Goal: Task Accomplishment & Management: Manage account settings

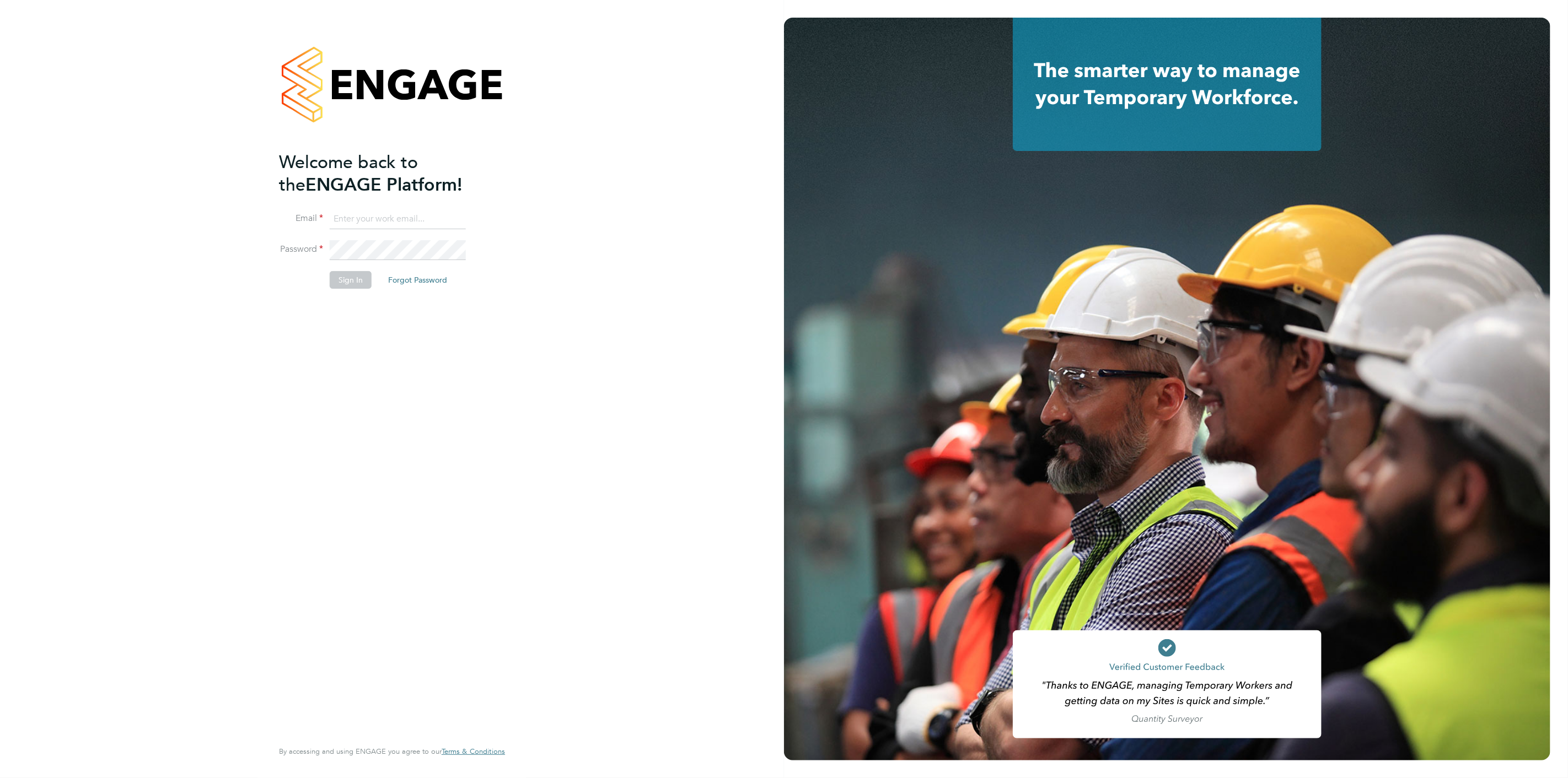
type input "scott.mcglynn@randstad.co.uk"
click at [347, 277] on button "Sign In" at bounding box center [351, 280] width 42 height 18
click at [0, 0] on div "Sorry, we are having problems connecting to our services." at bounding box center [0, 0] width 0 height 0
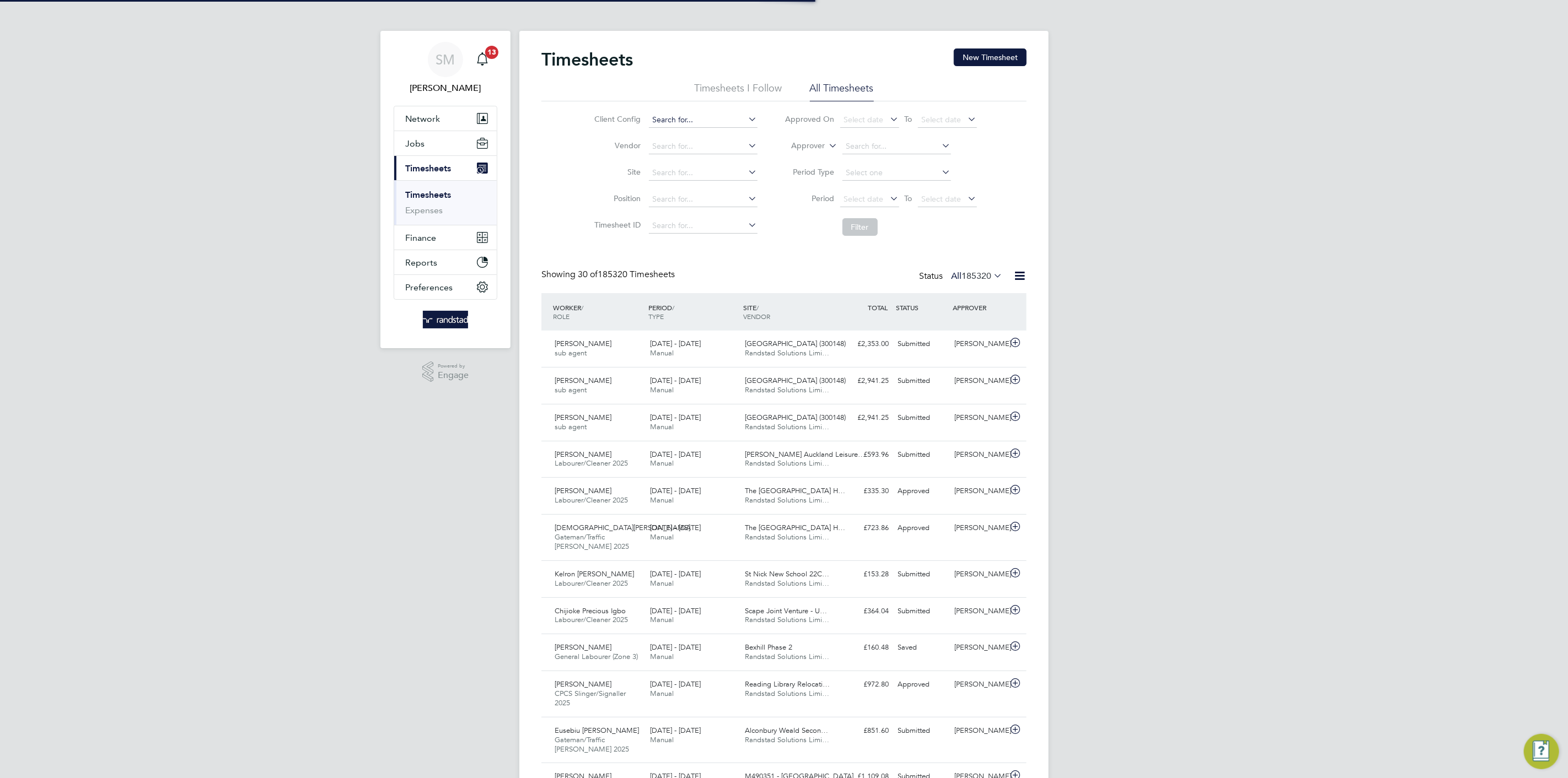
click at [668, 120] on input at bounding box center [703, 120] width 109 height 15
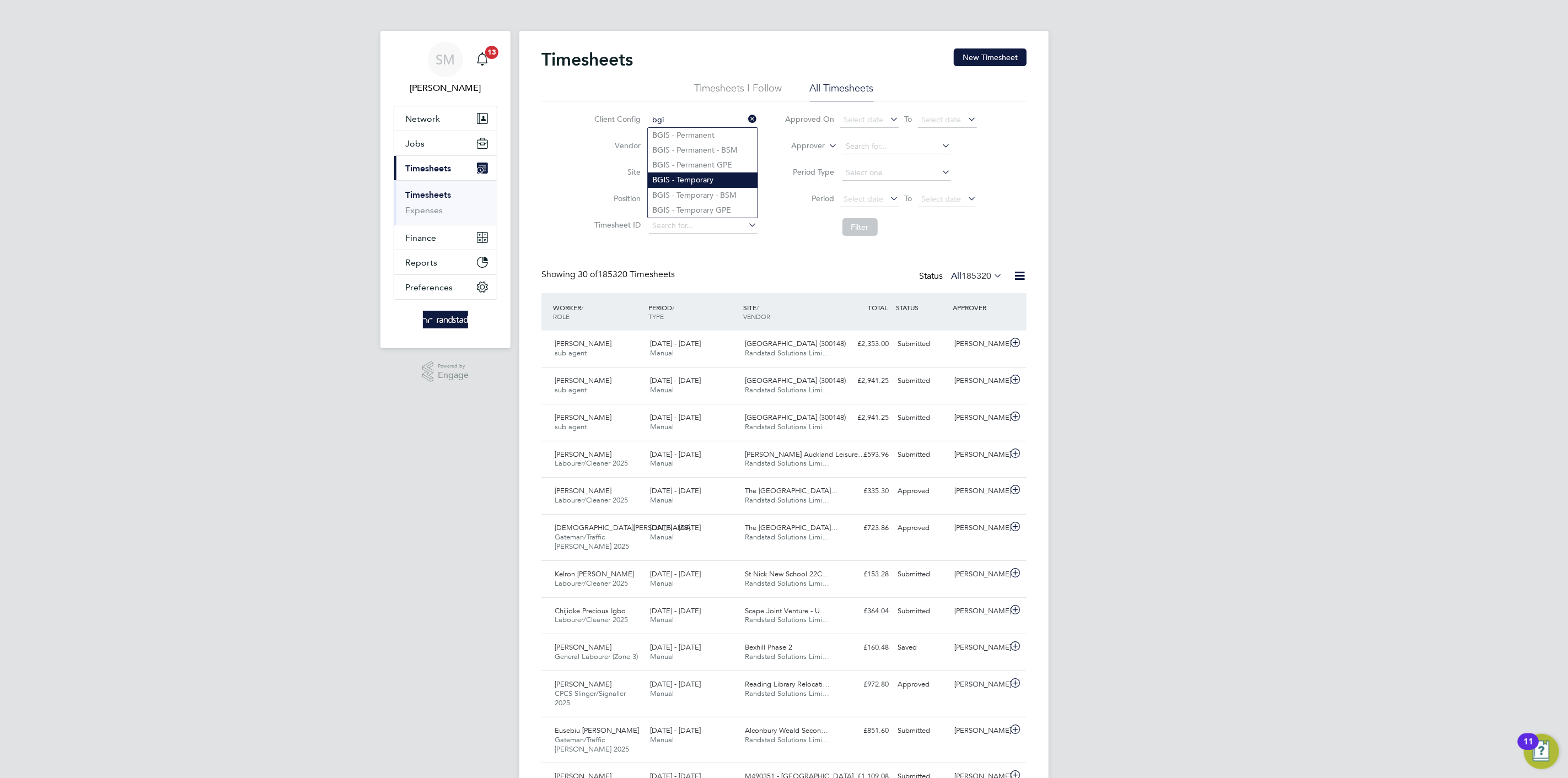
click at [705, 177] on li "BGI S - Temporary" at bounding box center [703, 180] width 110 height 15
type input "BGIS - Temporary"
click at [854, 218] on button "Filter" at bounding box center [860, 227] width 35 height 18
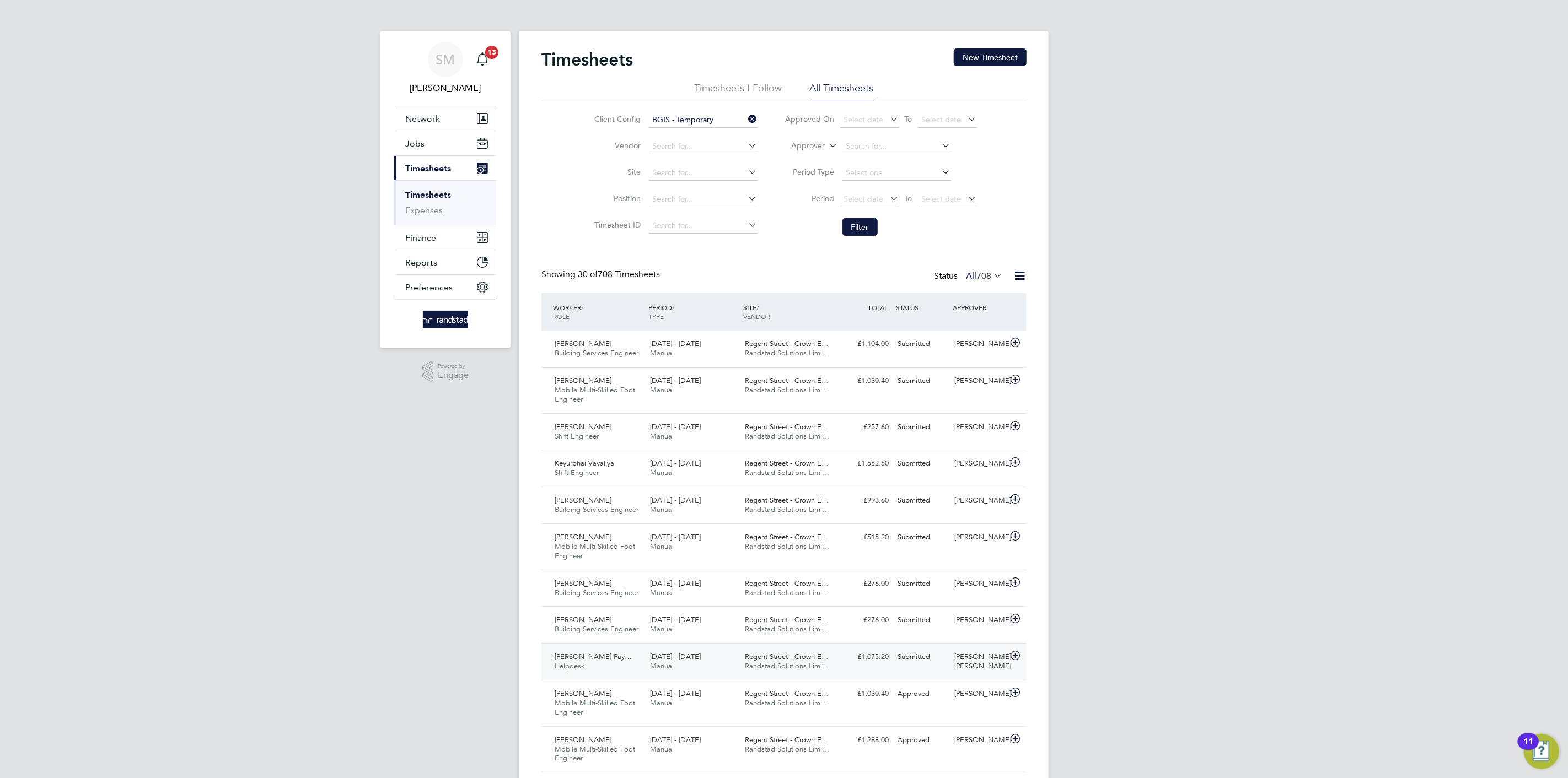
click at [846, 663] on div "£1,075.20 Submitted" at bounding box center [864, 657] width 57 height 18
click at [993, 744] on link "View Details" at bounding box center [986, 743] width 40 height 9
click at [858, 227] on button "Filter" at bounding box center [860, 227] width 35 height 18
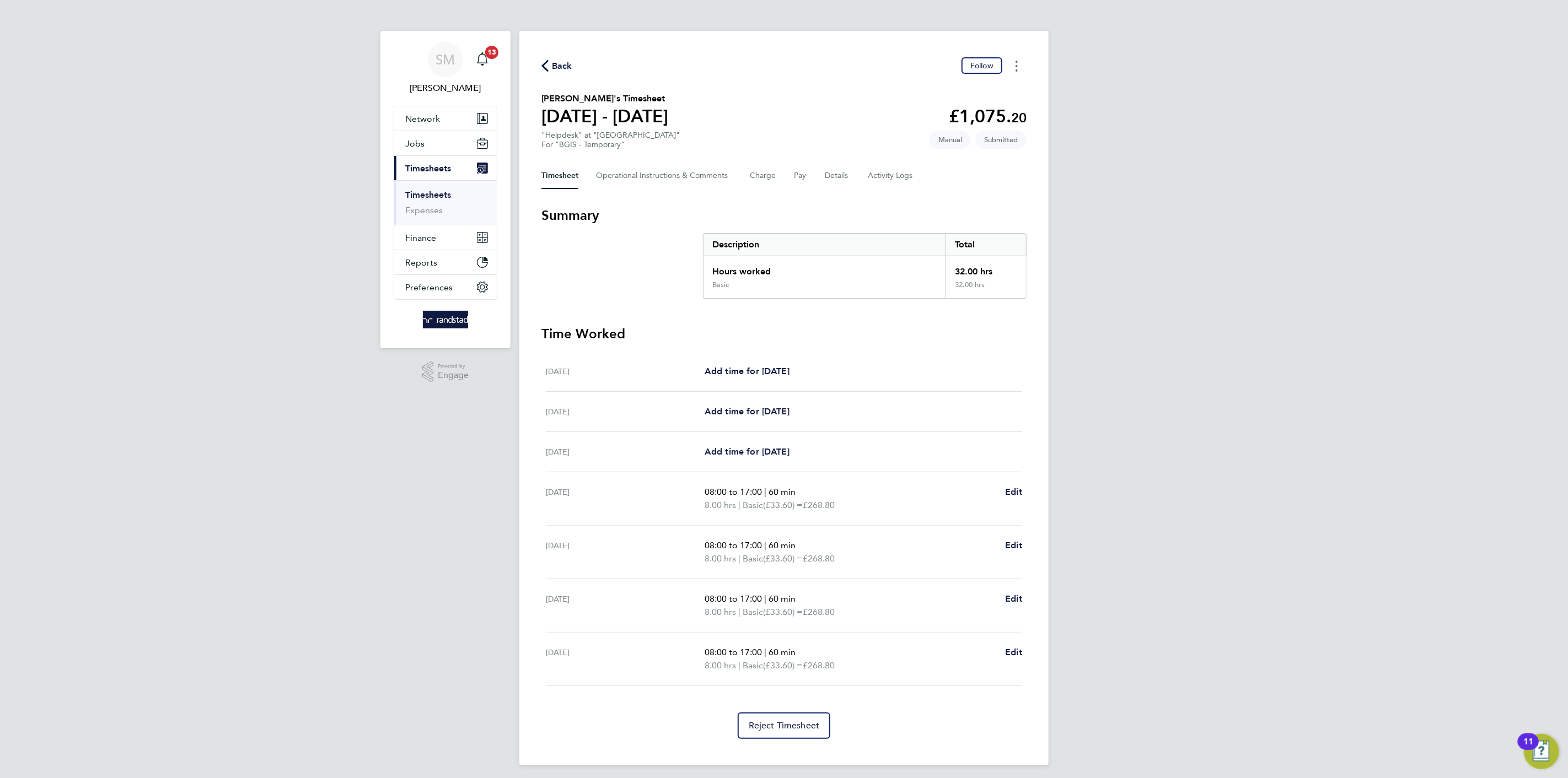
click at [1022, 66] on button "Timesheets Menu" at bounding box center [1016, 66] width 20 height 17
click at [828, 118] on section "[PERSON_NAME]'s Timesheet [DATE] - [DATE] £1,075. 20 "Helpdesk" at "[GEOGRAPHIC…" at bounding box center [784, 121] width 485 height 57
click at [879, 165] on Logs-tab "Activity Logs" at bounding box center [891, 176] width 46 height 26
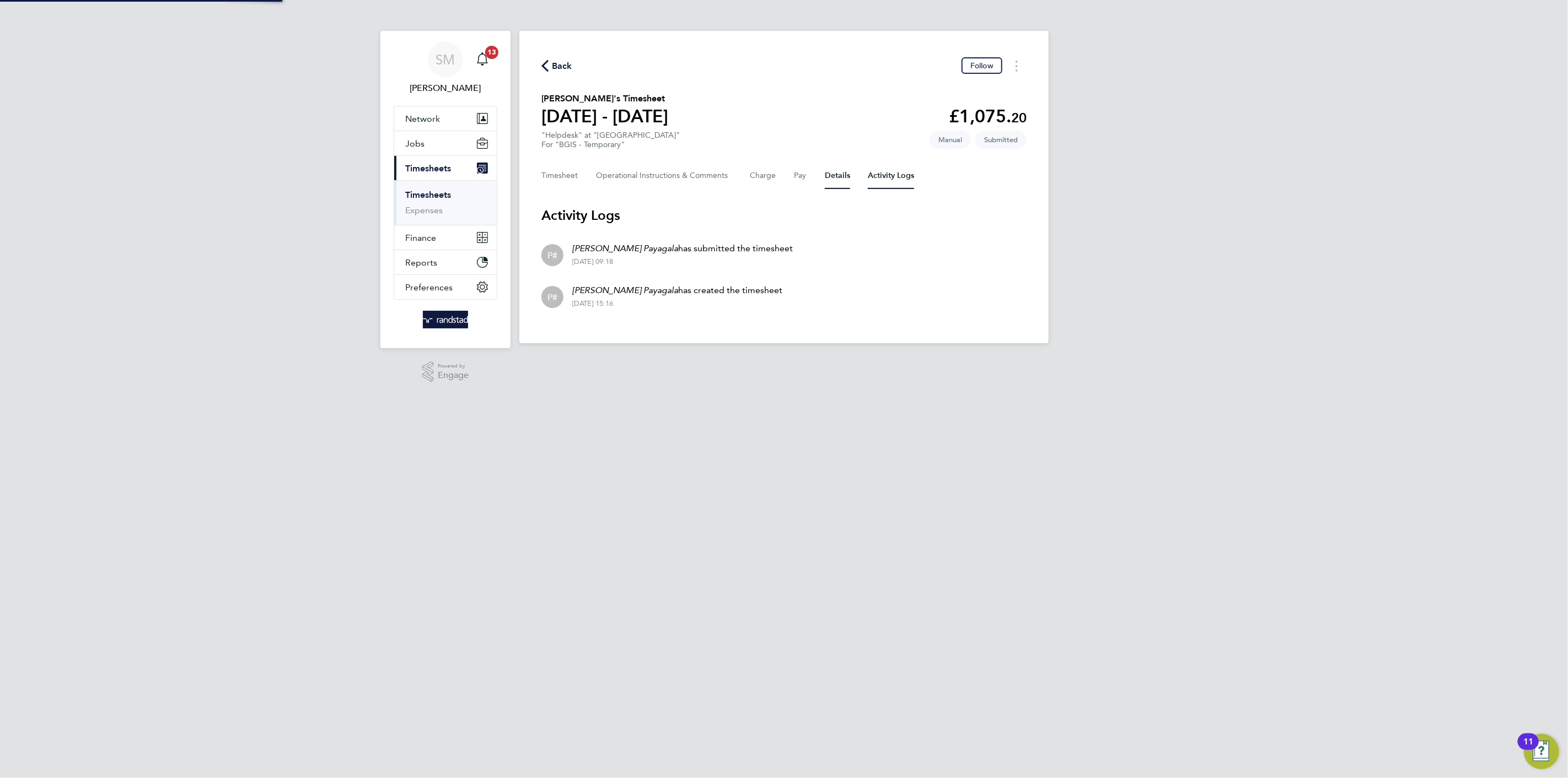
click at [839, 174] on button "Details" at bounding box center [837, 176] width 26 height 26
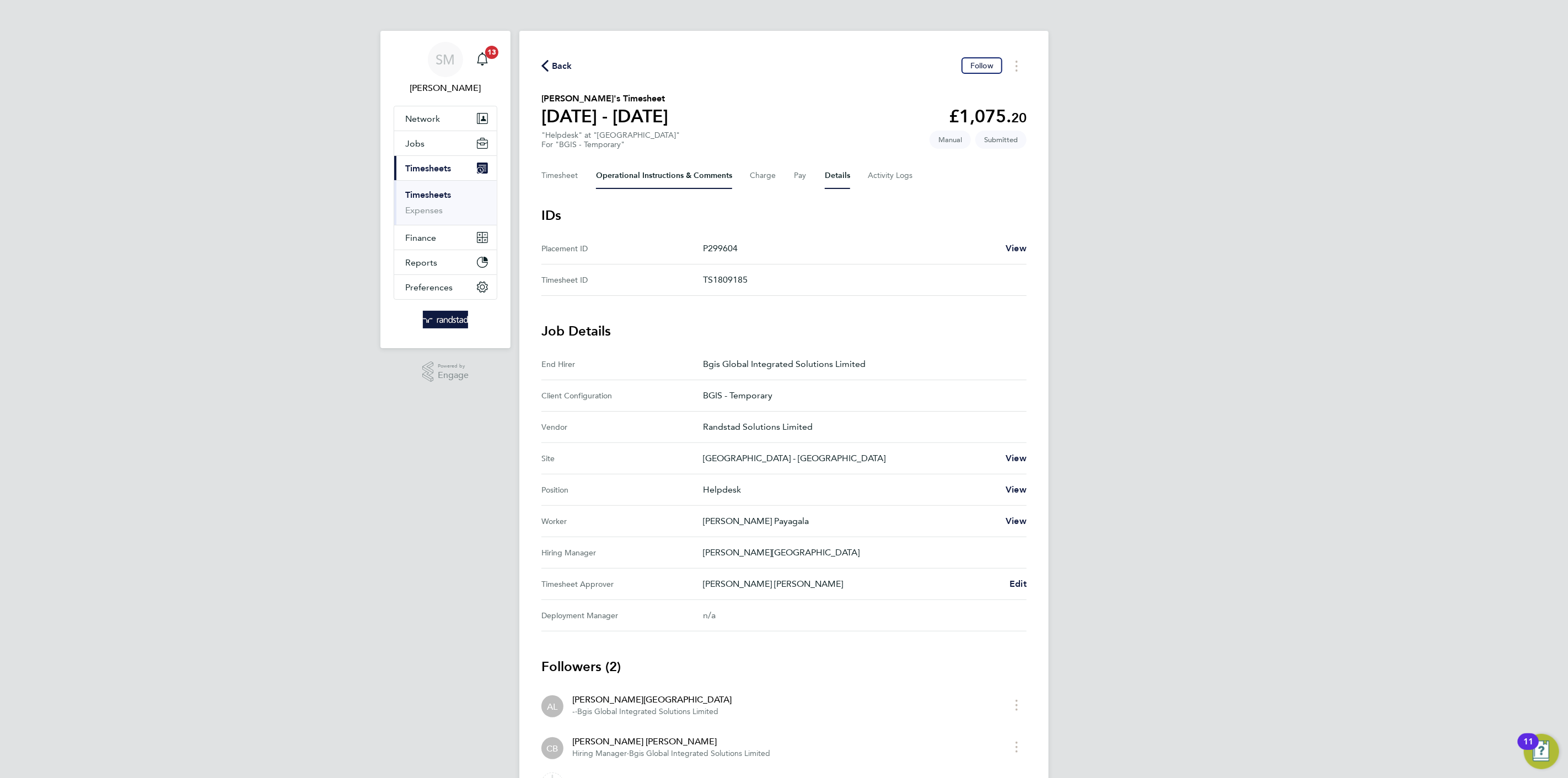
click at [646, 166] on Comments-tab "Operational Instructions & Comments" at bounding box center [664, 176] width 136 height 26
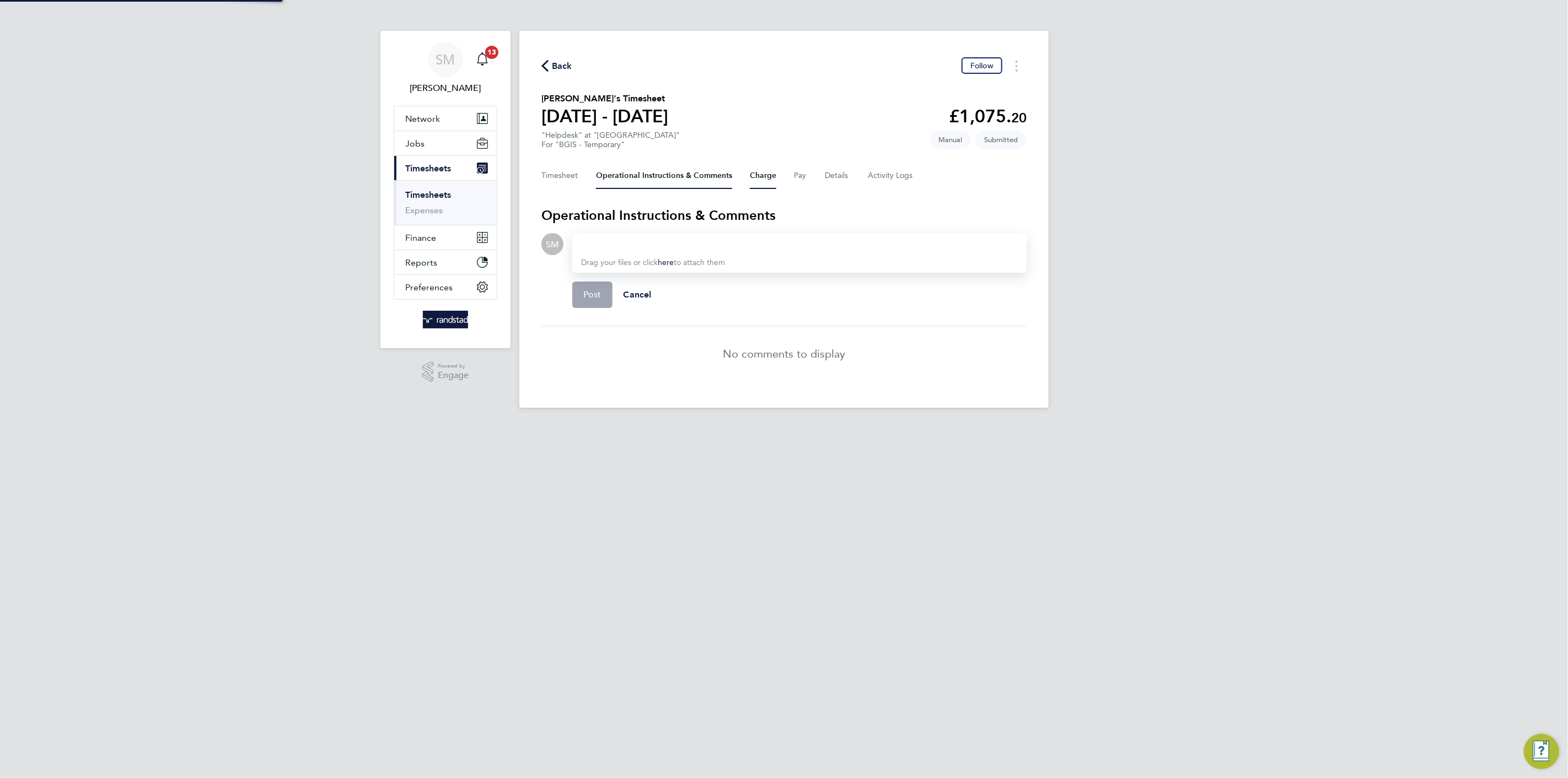
click at [761, 170] on button "Charge" at bounding box center [762, 176] width 26 height 26
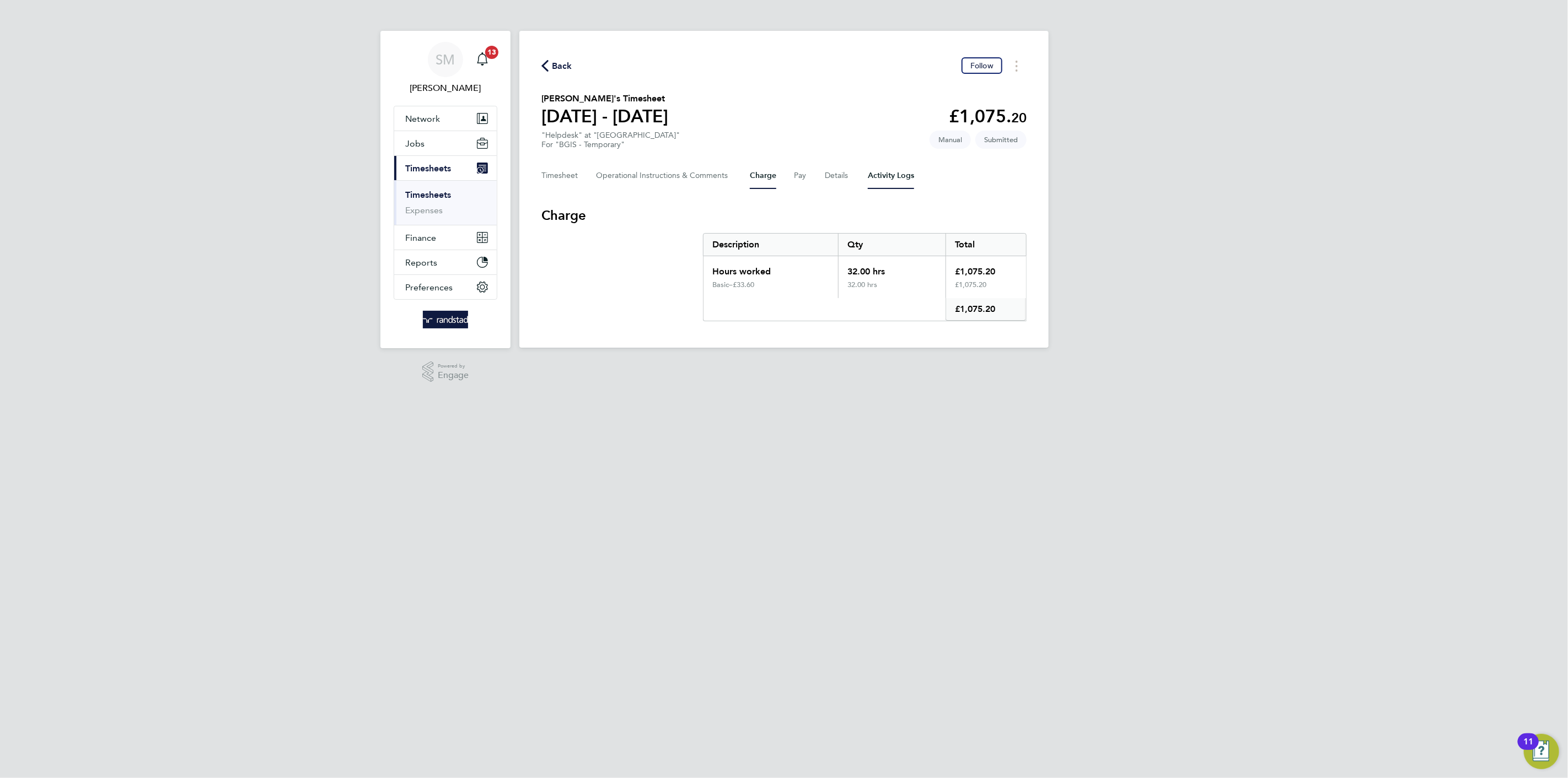
click at [882, 171] on Logs-tab "Activity Logs" at bounding box center [891, 176] width 46 height 26
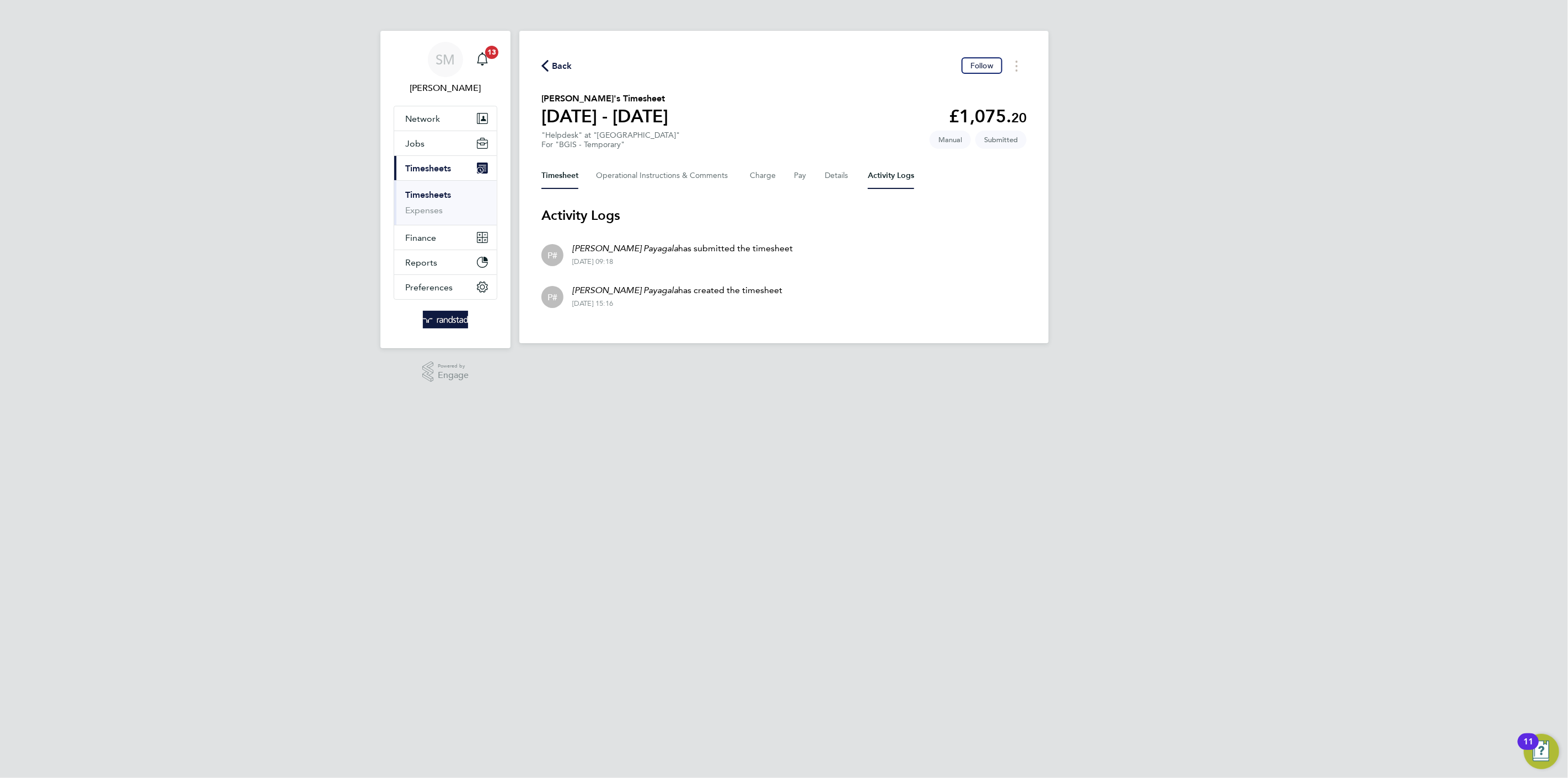
click at [559, 177] on button "Timesheet" at bounding box center [560, 176] width 37 height 26
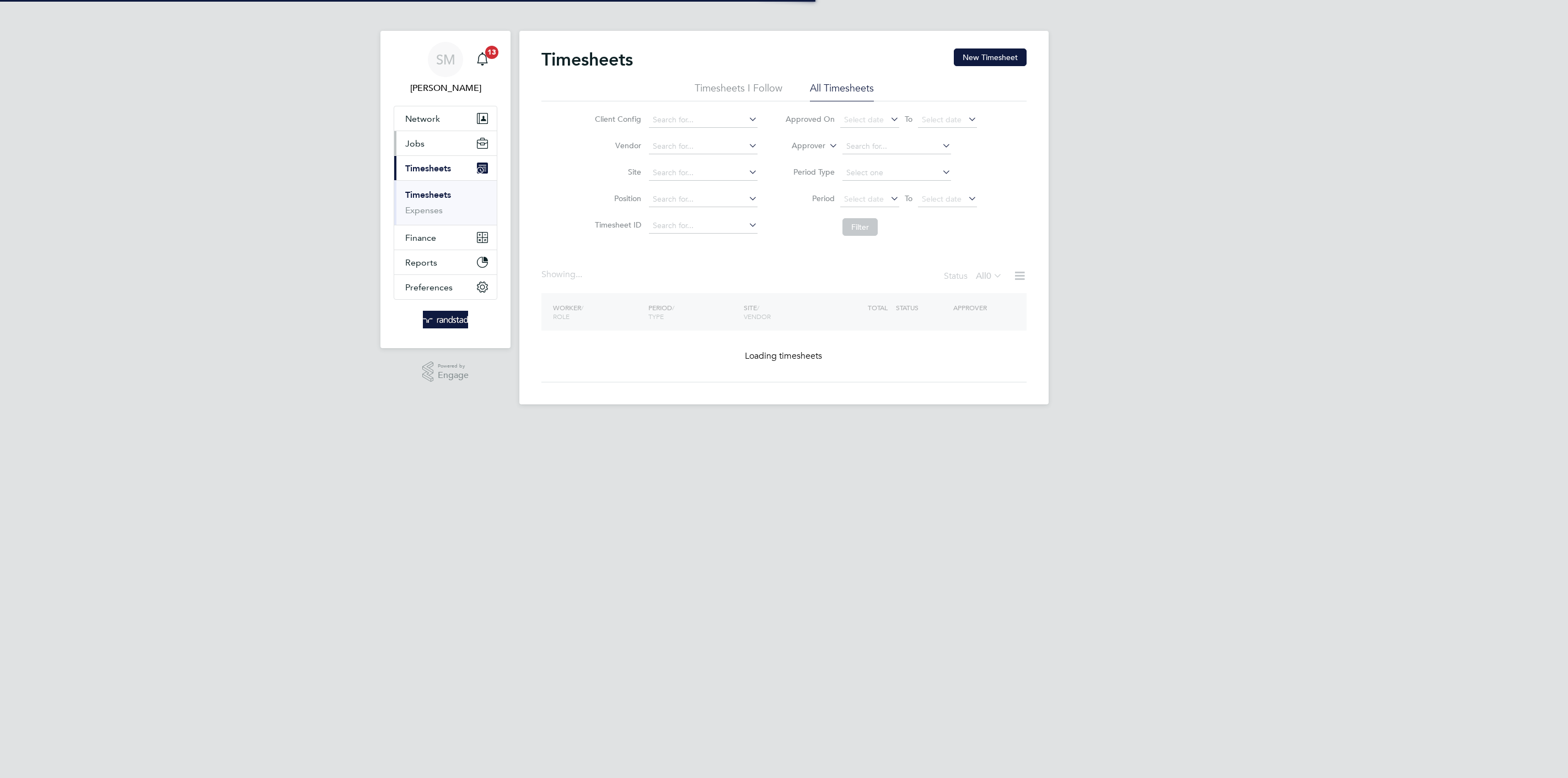
click at [437, 140] on button "Jobs" at bounding box center [445, 143] width 102 height 24
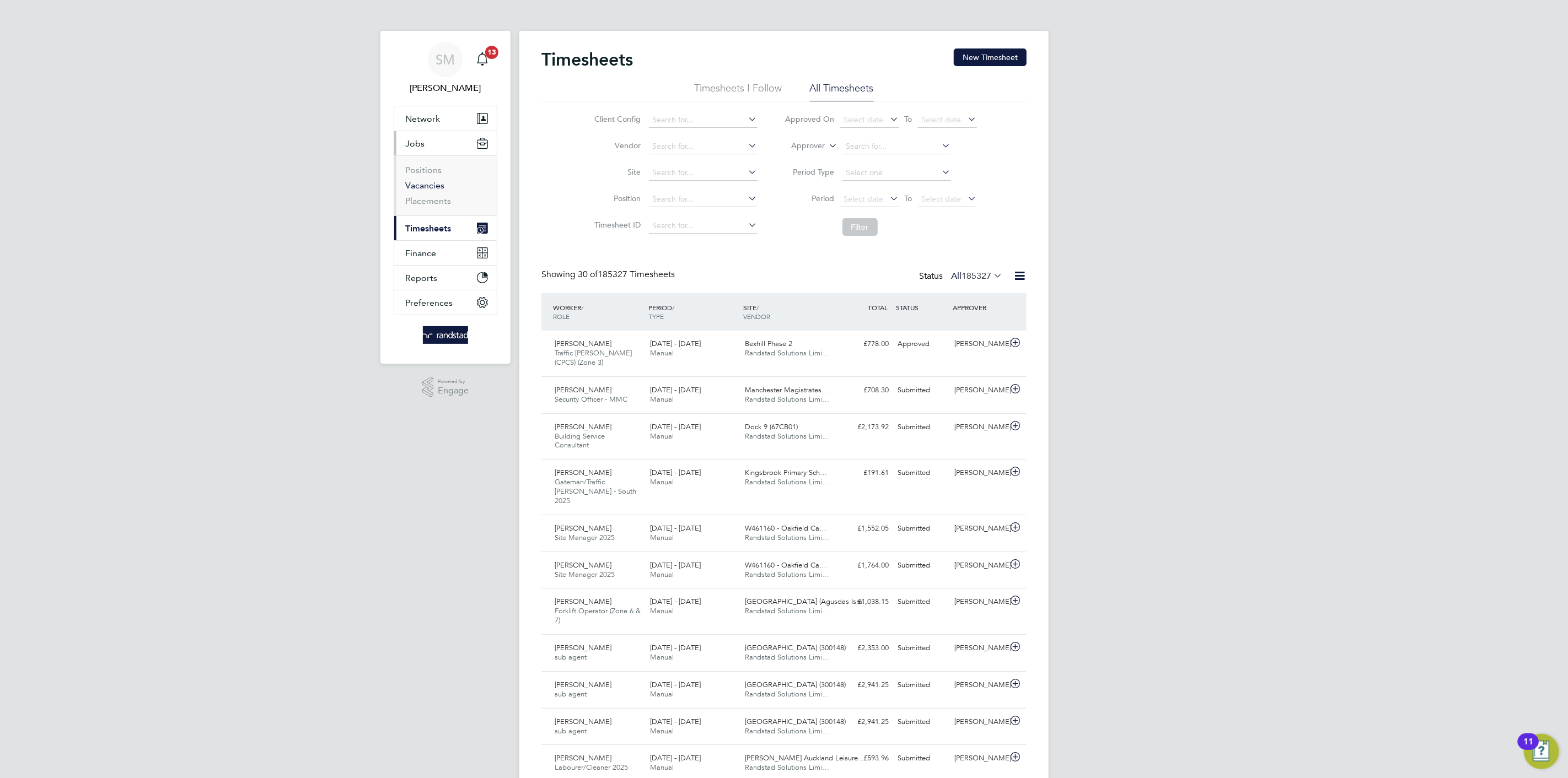
click at [435, 182] on link "Vacancies" at bounding box center [424, 185] width 39 height 10
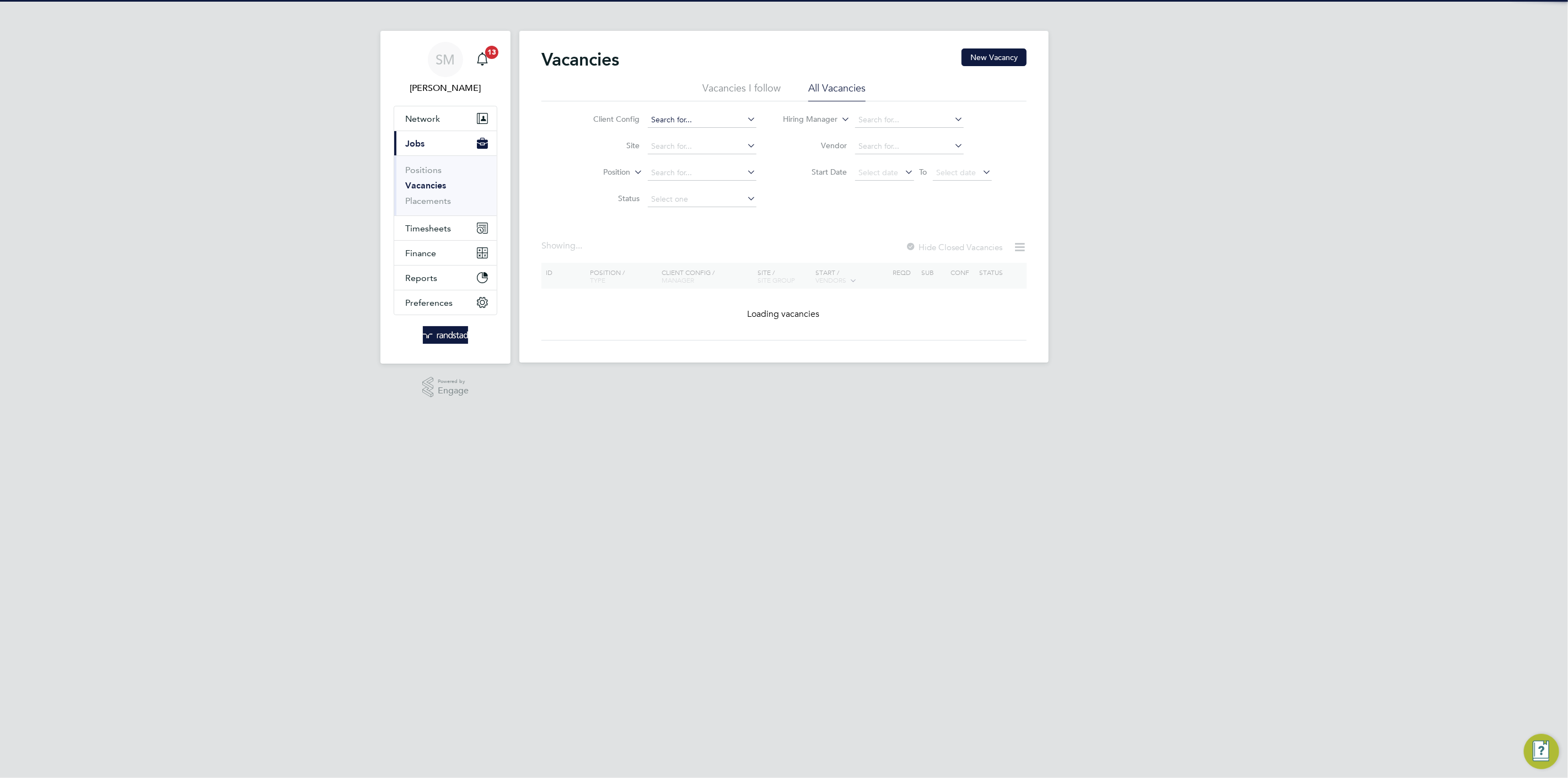
click at [721, 114] on input at bounding box center [702, 120] width 109 height 15
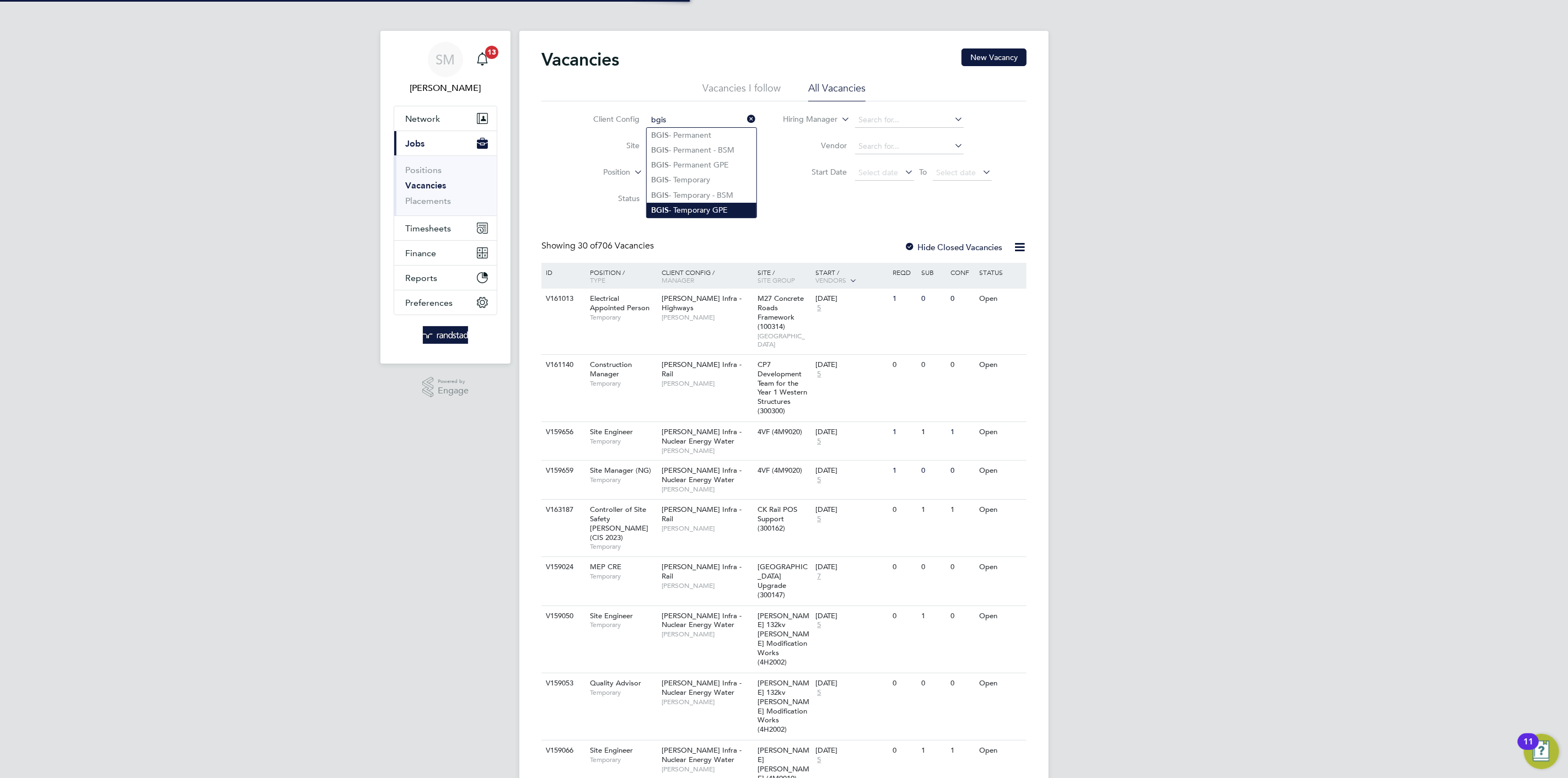
click at [717, 207] on li "BGIS - Temporary GPE" at bounding box center [701, 210] width 110 height 15
type input "BGIS - Temporary GPE"
